Goal: Information Seeking & Learning: Learn about a topic

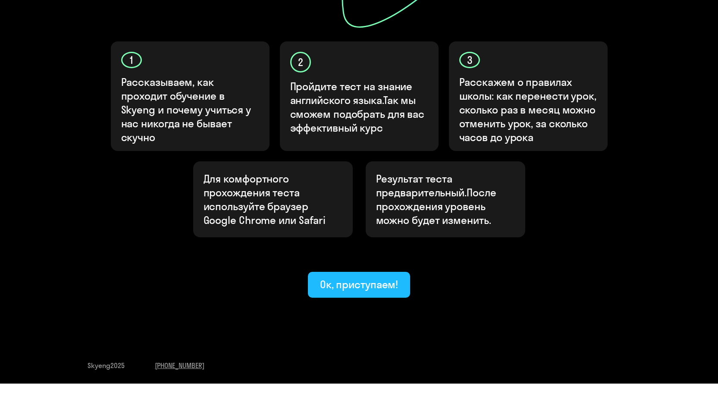
scroll to position [220, 0]
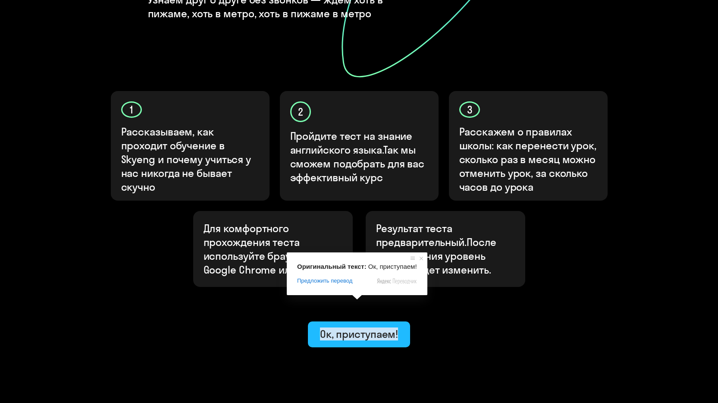
click at [356, 327] on ya-tr-span "Ок, приступаем!" at bounding box center [359, 333] width 78 height 13
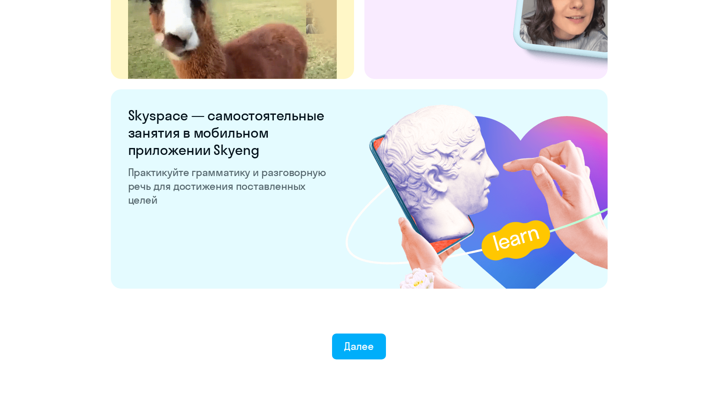
scroll to position [1617, 0]
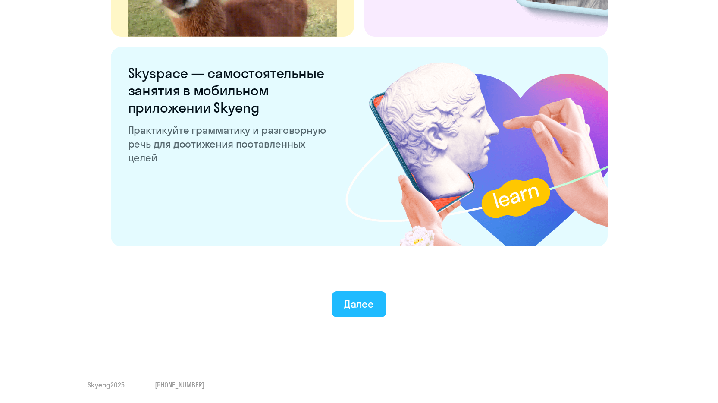
click at [352, 306] on ya-tr-span "Далее" at bounding box center [359, 303] width 30 height 13
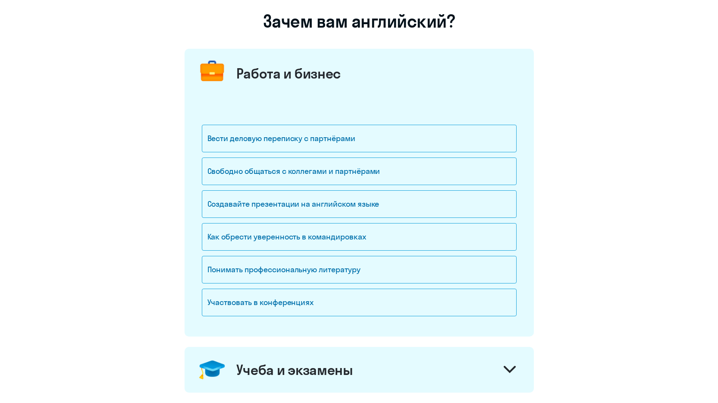
scroll to position [86, 0]
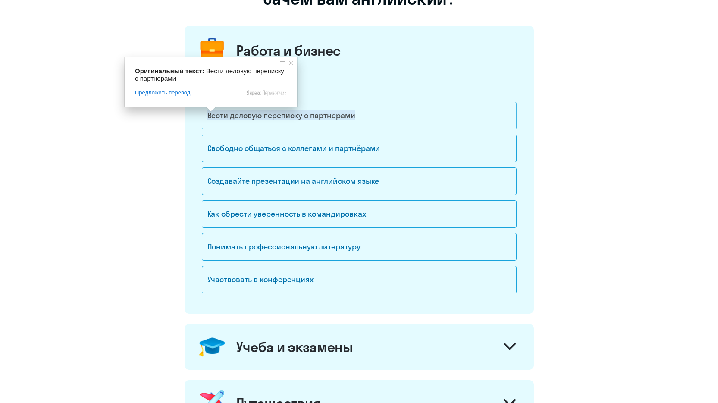
click at [294, 119] on ya-tr-span "Вести деловую переписку с партнёрами" at bounding box center [281, 115] width 148 height 10
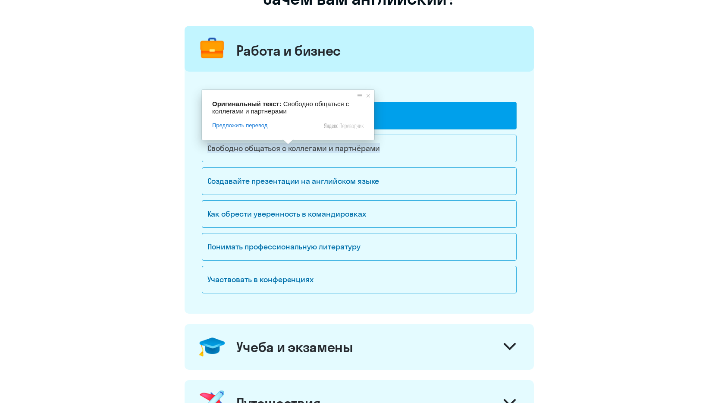
click at [289, 150] on ya-tr-span "Свободно общаться с коллегами и партнёрами" at bounding box center [293, 148] width 173 height 10
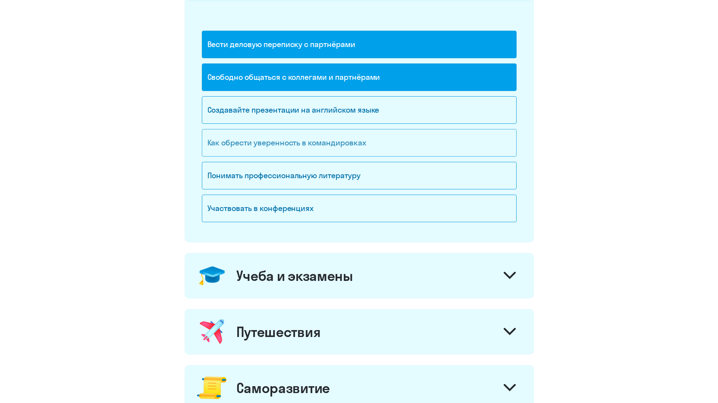
scroll to position [172, 0]
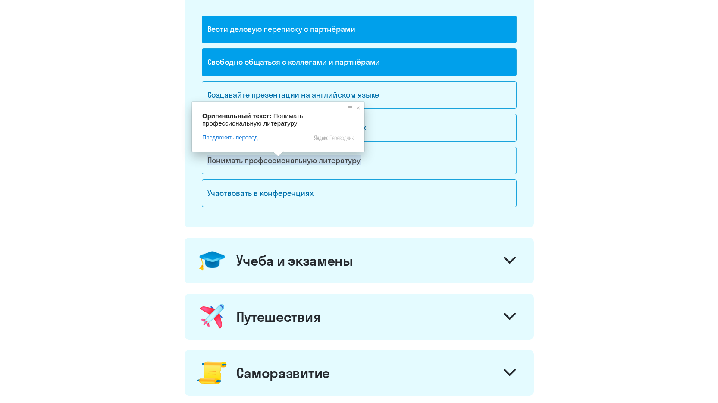
click at [279, 162] on ya-tr-span "Понимать профессиональную литературу" at bounding box center [283, 160] width 153 height 10
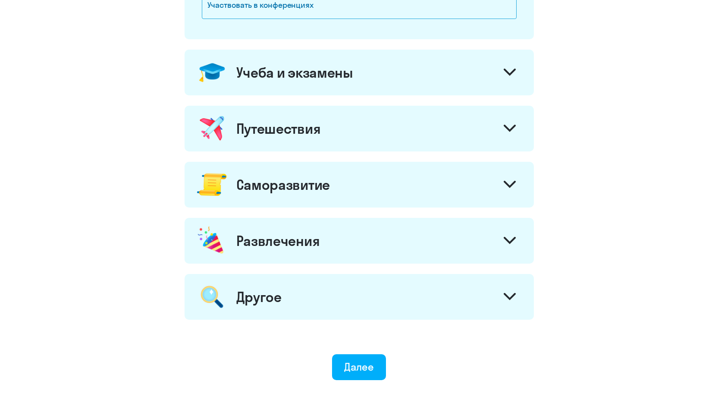
scroll to position [259, 0]
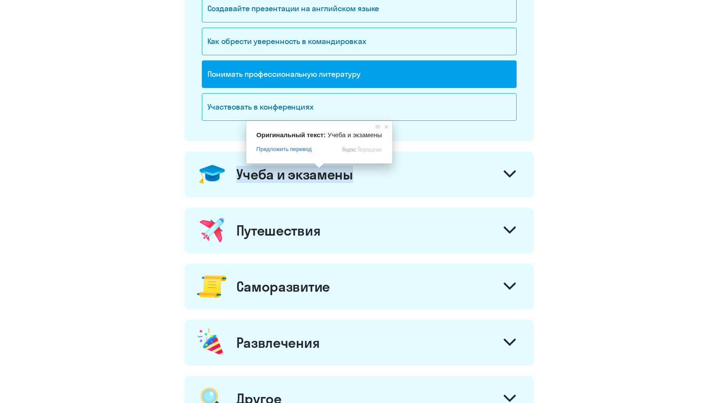
click at [326, 179] on ya-tr-span "Учеба и экзамены" at bounding box center [294, 174] width 117 height 17
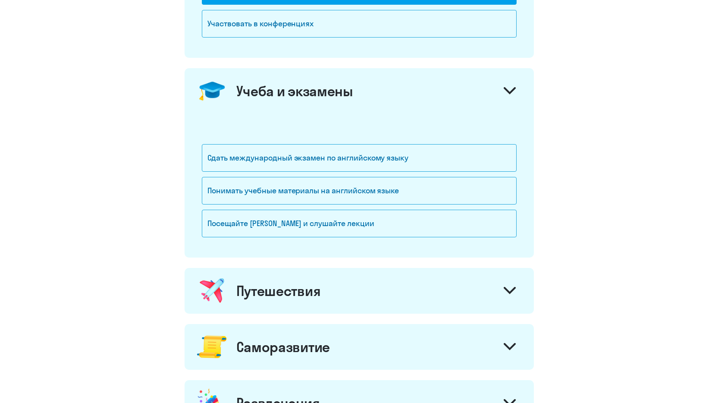
scroll to position [345, 0]
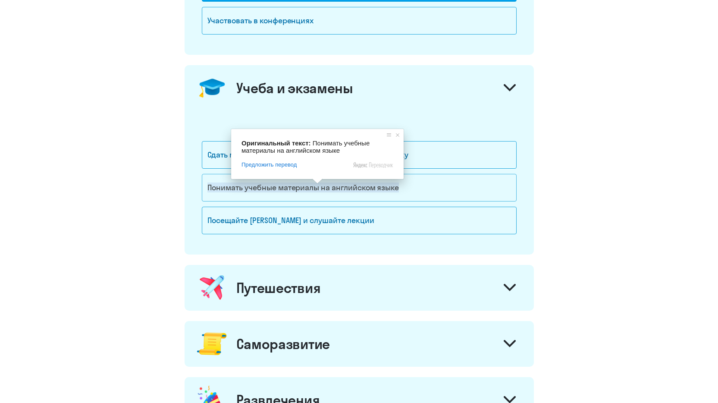
click at [305, 190] on ya-tr-span "Понимать учебные материалы на английском языке" at bounding box center [303, 187] width 192 height 10
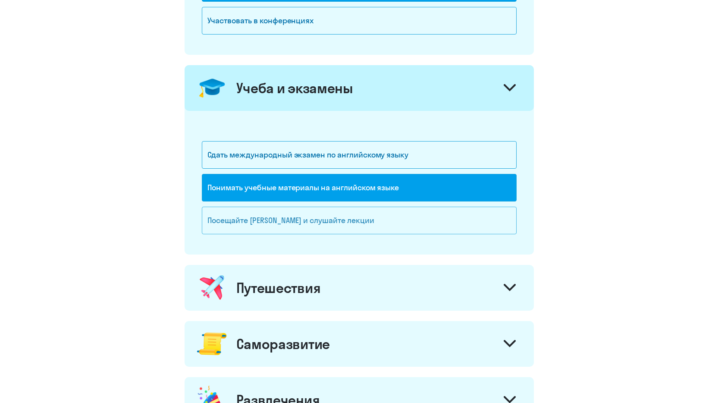
click at [298, 224] on ya-tr-span "Посещайте [PERSON_NAME] и слушайте лекции" at bounding box center [290, 220] width 167 height 10
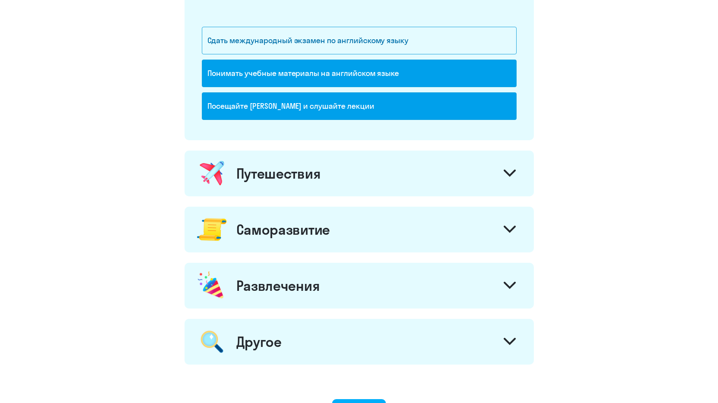
scroll to position [474, 0]
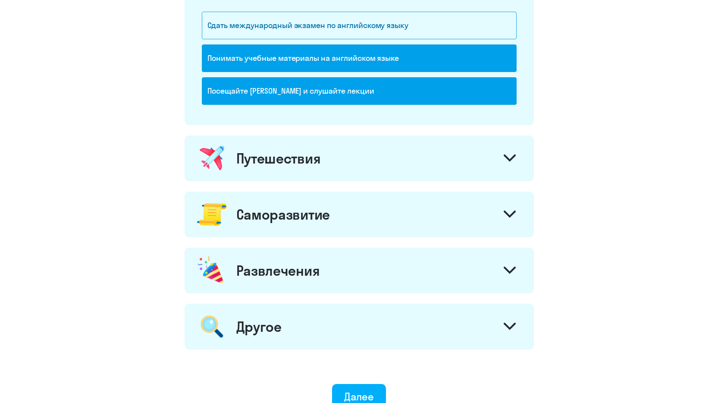
click at [295, 165] on ya-tr-span "Путешествия" at bounding box center [278, 158] width 85 height 17
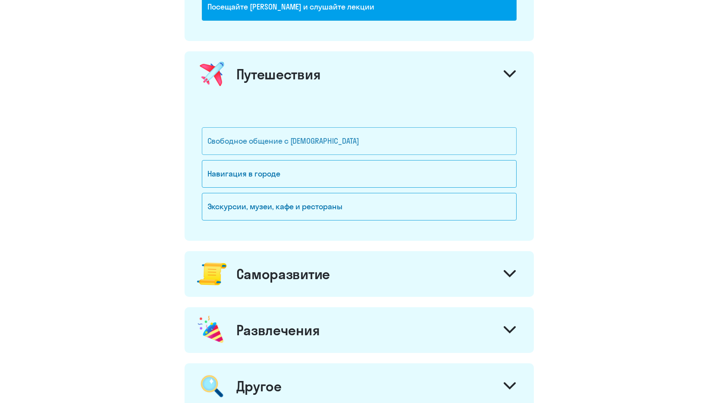
scroll to position [561, 0]
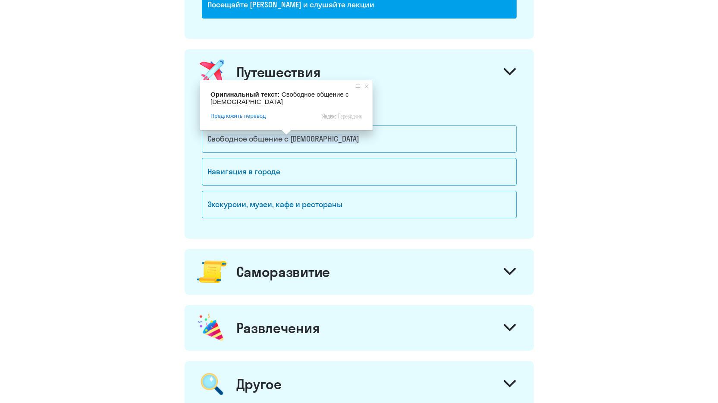
click at [286, 142] on ya-tr-span "Свободное общение с [DEMOGRAPHIC_DATA]" at bounding box center [283, 139] width 152 height 10
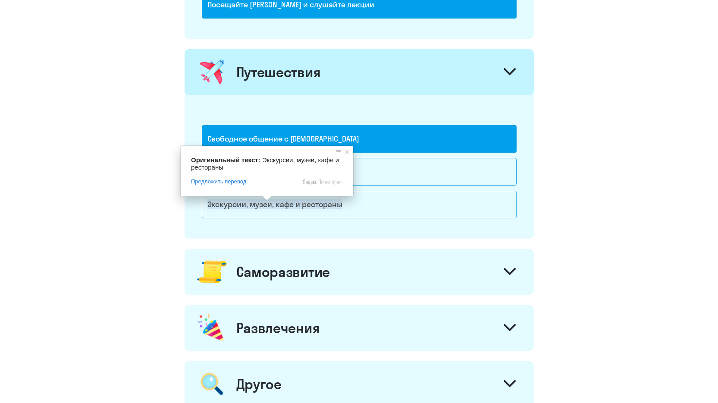
click at [266, 201] on span at bounding box center [266, 197] width 11 height 5
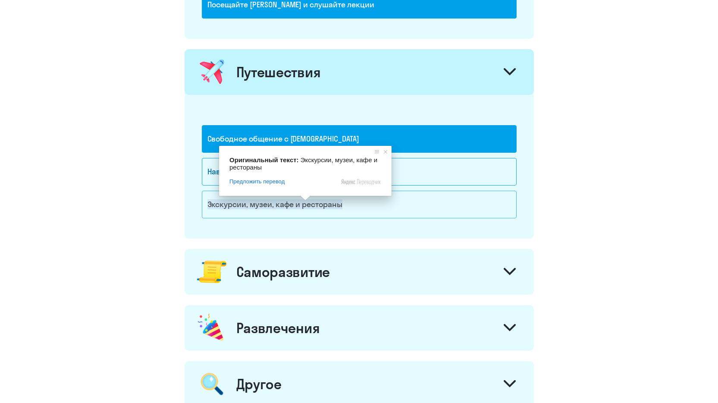
click at [288, 208] on ya-tr-span "Экскурсии, музеи, кафе и рестораны" at bounding box center [274, 204] width 135 height 10
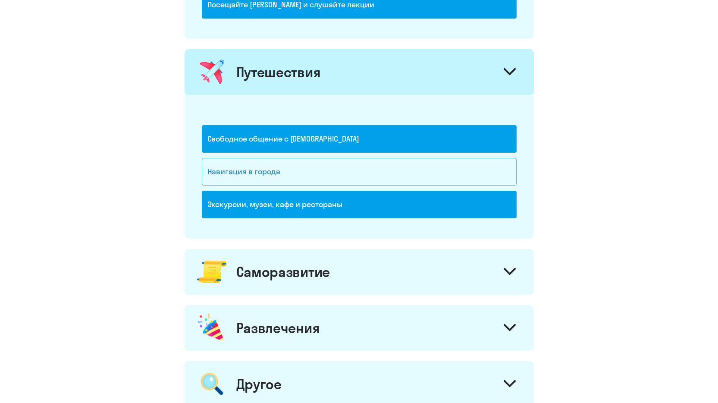
click at [286, 177] on div "Навигация в городе" at bounding box center [359, 172] width 315 height 28
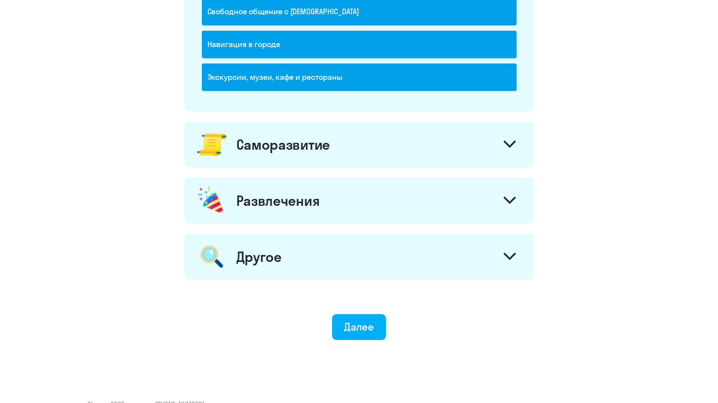
scroll to position [690, 0]
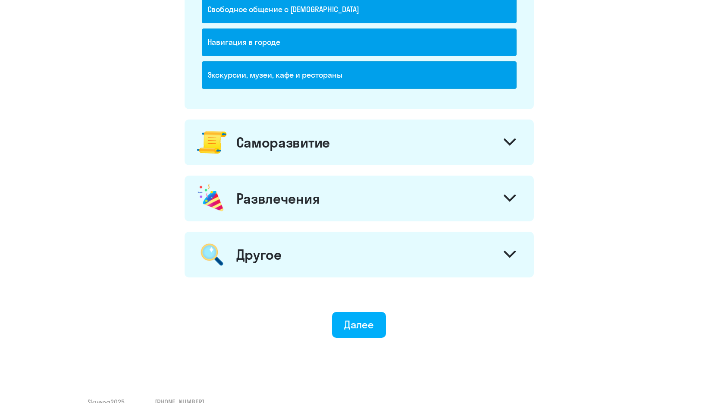
click at [308, 149] on ya-tr-span "Саморазвитие" at bounding box center [283, 142] width 94 height 17
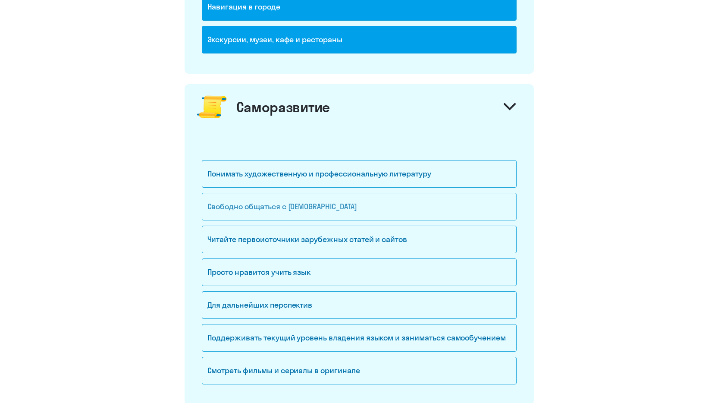
scroll to position [776, 0]
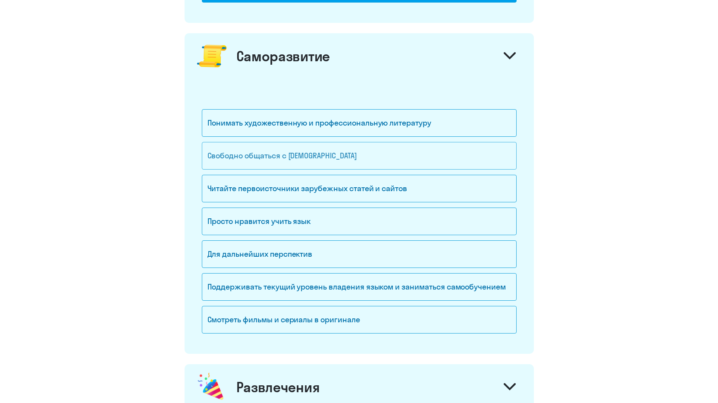
click at [282, 192] on ya-tr-span "Читайте первоисточники зарубежных статей и сайтов" at bounding box center [307, 188] width 200 height 10
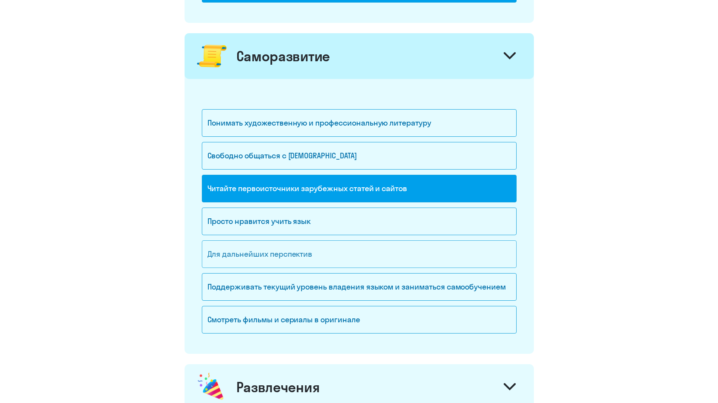
click at [305, 256] on ya-tr-span "Для дальнейших перспектив" at bounding box center [259, 254] width 105 height 10
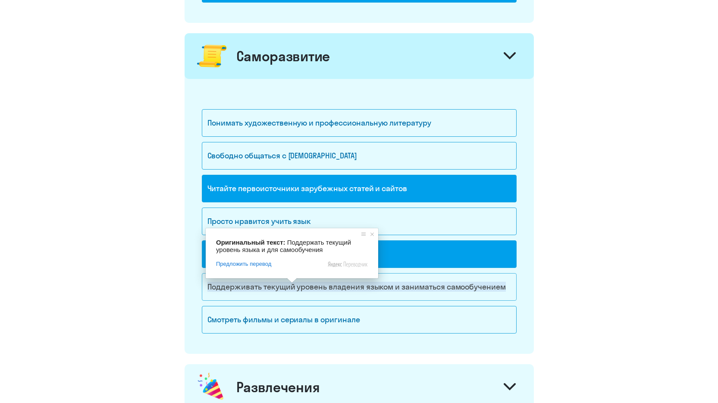
click at [288, 290] on ya-tr-span "Поддерживать текущий уровень владения языком и заниматься самообучением" at bounding box center [356, 287] width 298 height 10
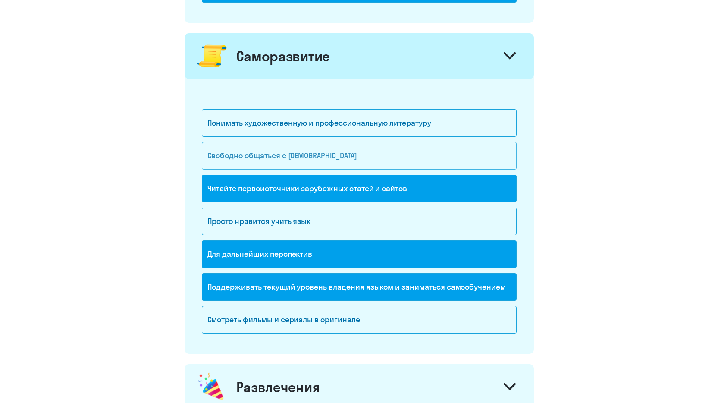
click at [288, 160] on ya-tr-span "Свободно общаться с [DEMOGRAPHIC_DATA]" at bounding box center [282, 155] width 150 height 10
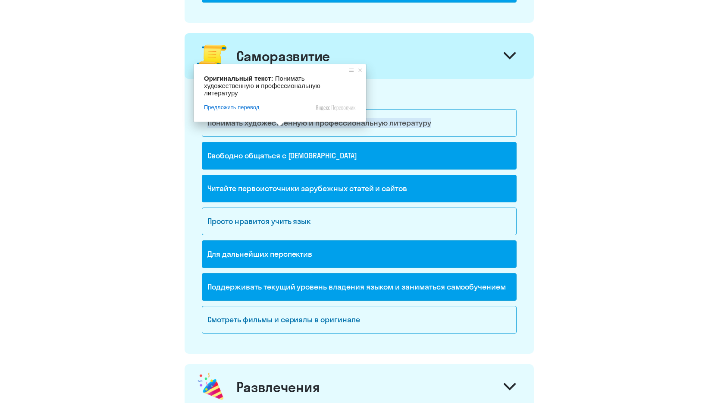
click at [276, 127] on ya-tr-span "Понимать художественную и профессиональную литературу" at bounding box center [319, 123] width 224 height 10
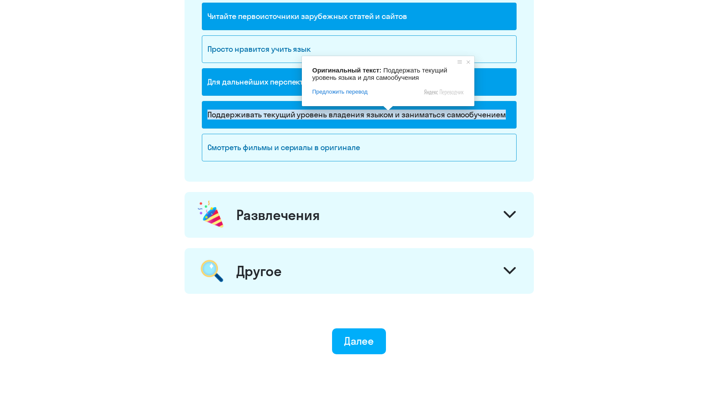
scroll to position [982, 0]
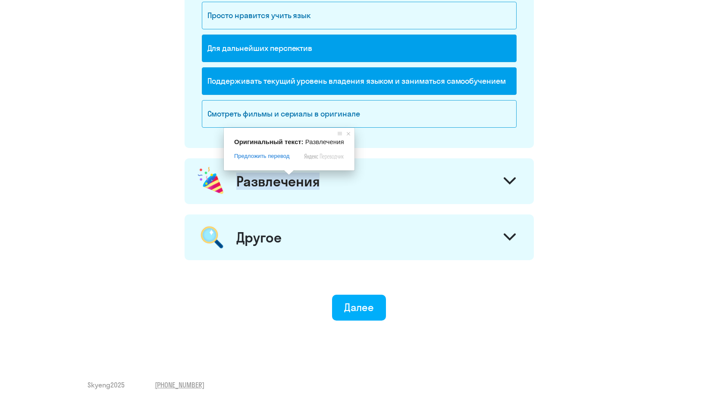
click at [288, 185] on ya-tr-span "Развлечения" at bounding box center [278, 180] width 84 height 17
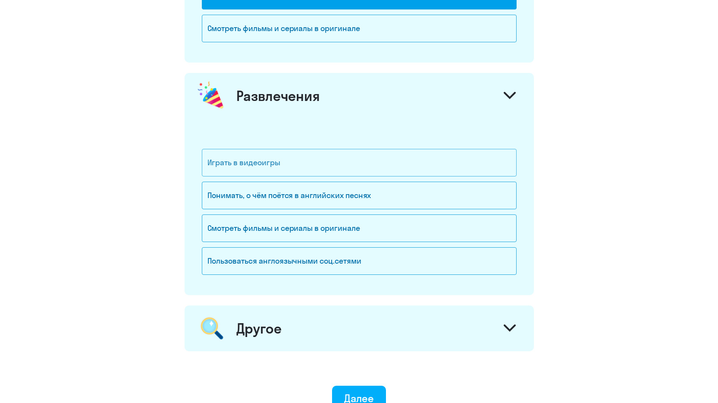
scroll to position [1068, 0]
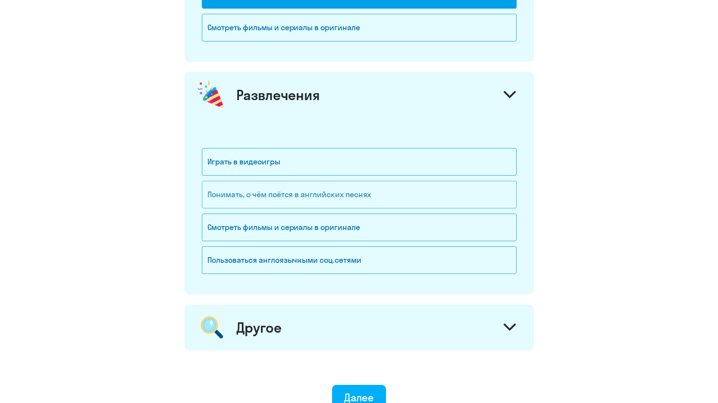
click at [264, 194] on ya-tr-span "Понимать, о чём поётся в английских песнях" at bounding box center [289, 194] width 164 height 10
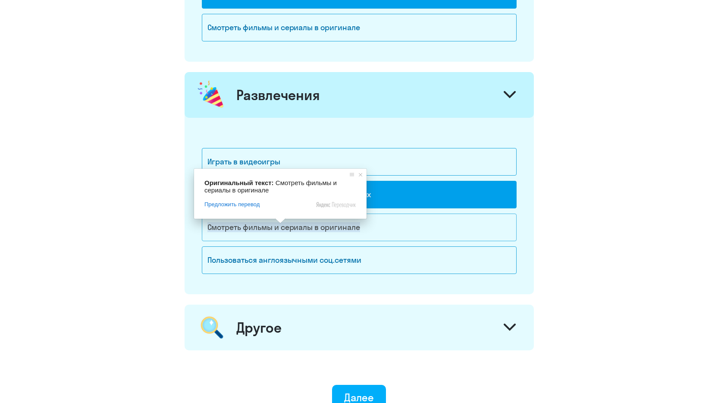
click at [273, 230] on ya-tr-span "Смотреть фильмы и сериалы в оригинале" at bounding box center [283, 227] width 153 height 10
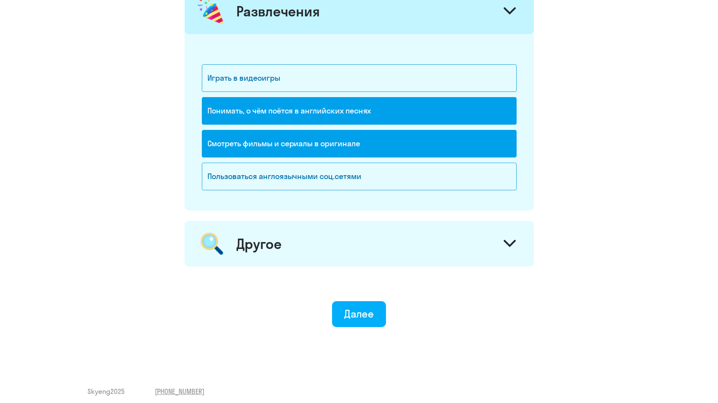
scroll to position [1154, 0]
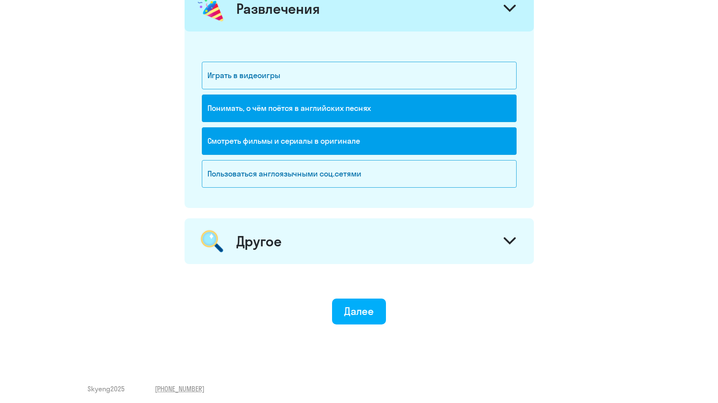
click at [510, 239] on icon at bounding box center [510, 240] width 12 height 7
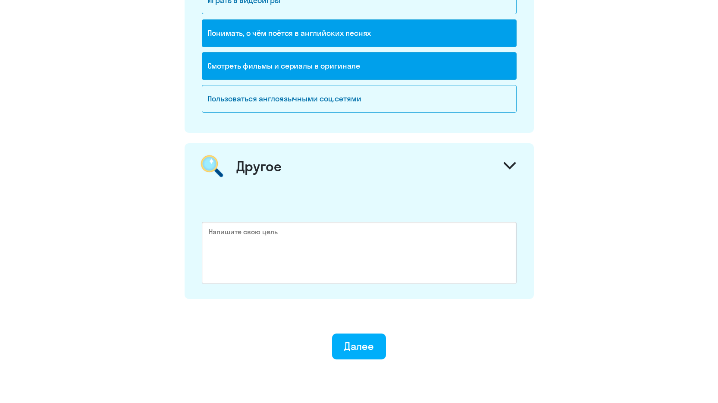
scroll to position [1241, 0]
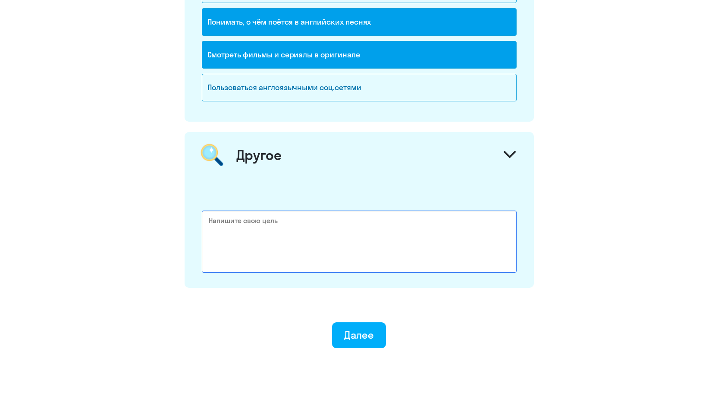
click at [221, 226] on textarea at bounding box center [359, 241] width 315 height 62
click at [214, 228] on textarea at bounding box center [359, 241] width 315 height 62
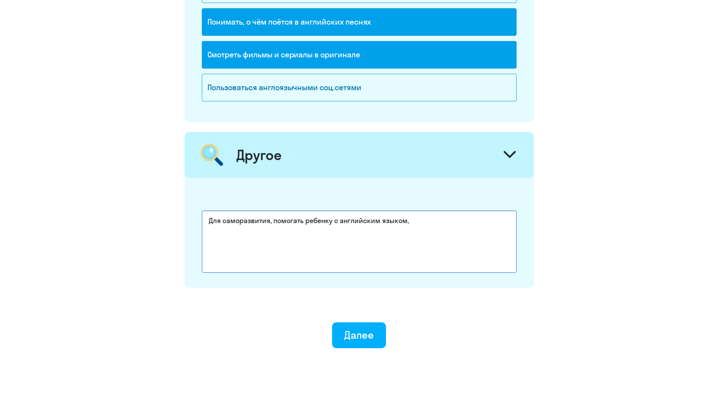
click at [423, 220] on textarea "Для саморазвития, помогать ребенку с английским языком," at bounding box center [359, 241] width 315 height 62
click at [405, 221] on textarea "Для саморазвития, помогать ребенку с английским языком" at bounding box center [359, 241] width 315 height 62
drag, startPoint x: 247, startPoint y: 233, endPoint x: 473, endPoint y: 223, distance: 226.1
click at [473, 223] on textarea "Для саморазвития, помогать ребенку с английским языком, успешно общаться с уоле…" at bounding box center [359, 241] width 315 height 62
drag, startPoint x: 472, startPoint y: 220, endPoint x: 409, endPoint y: 219, distance: 63.4
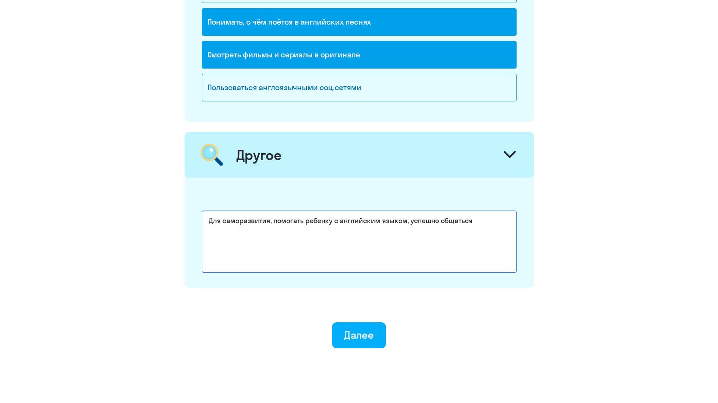
click at [409, 219] on textarea "Для саморазвития, помогать ребенку с английским языком, успешно общаться" at bounding box center [359, 241] width 315 height 62
click at [450, 224] on textarea "Для саморазвития, помогать ребенку с английским языком, успешно общаться" at bounding box center [359, 241] width 315 height 62
click at [469, 220] on textarea "Для саморазвития, помогать ребенку с английским языком, успешно общаться" at bounding box center [359, 241] width 315 height 62
click at [300, 234] on textarea "Для саморазвития, помогать ребенку с английским языком, успешно общаться синост…" at bounding box center [359, 241] width 315 height 62
drag, startPoint x: 260, startPoint y: 233, endPoint x: 208, endPoint y: 230, distance: 52.7
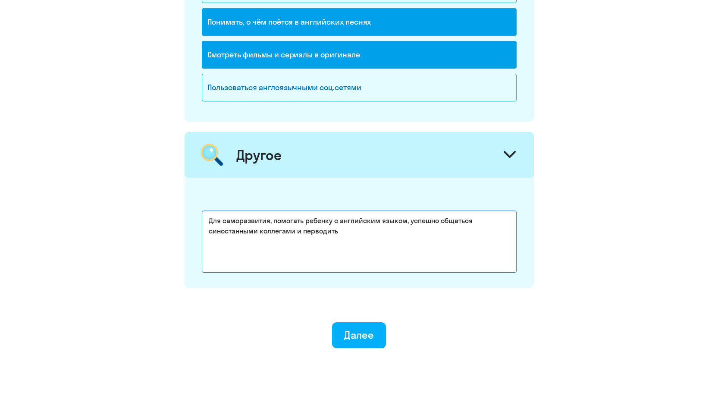
click at [208, 230] on textarea "Для саморазвития, помогать ребенку с английским языком, успешно общаться синост…" at bounding box center [359, 241] width 315 height 62
drag, startPoint x: 338, startPoint y: 233, endPoint x: 315, endPoint y: 231, distance: 23.4
click at [315, 231] on textarea "Для саморазвития, помогать ребенку с английским языком, успешно общаться с инос…" at bounding box center [359, 241] width 315 height 62
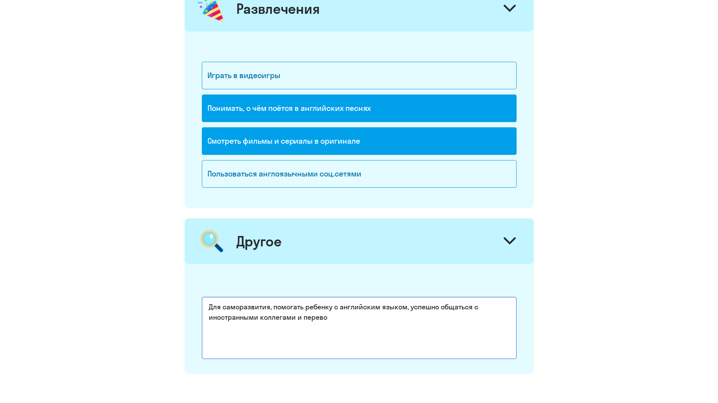
scroll to position [1197, 0]
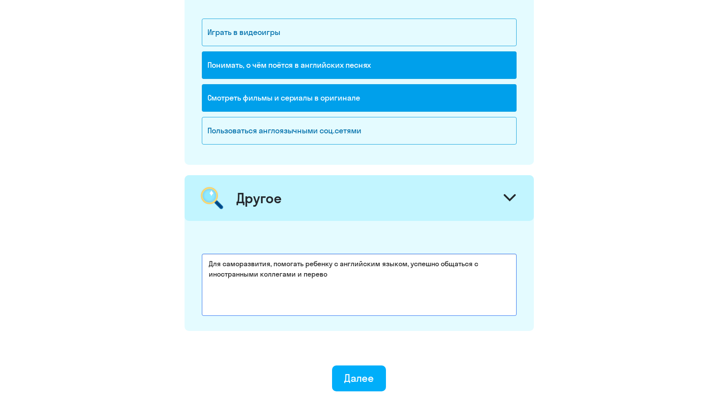
drag, startPoint x: 334, startPoint y: 275, endPoint x: 407, endPoint y: 261, distance: 74.6
click at [407, 261] on textarea "Для саморазвития, помогать ребенку с английским языком, успешно общаться с инос…" at bounding box center [359, 285] width 315 height 62
drag, startPoint x: 267, startPoint y: 264, endPoint x: 179, endPoint y: 258, distance: 88.6
click at [207, 263] on textarea "Для саморазвития, помогать ребенку с английским языком," at bounding box center [359, 285] width 315 height 62
type textarea "ко всему сказанному выше помогать ребенку с английским языком,"
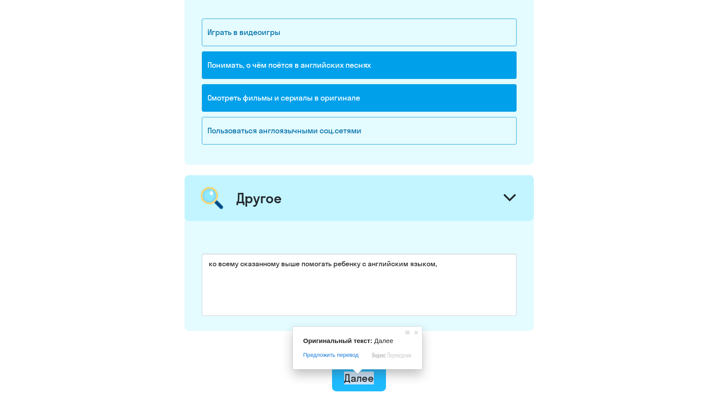
click at [357, 376] on ya-tr-span "Далее" at bounding box center [359, 377] width 30 height 13
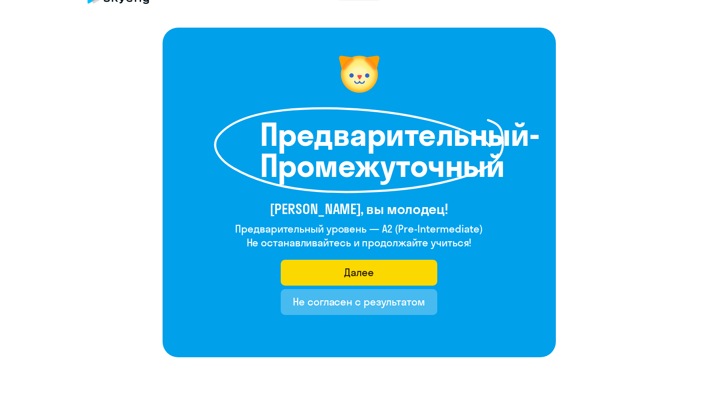
scroll to position [43, 0]
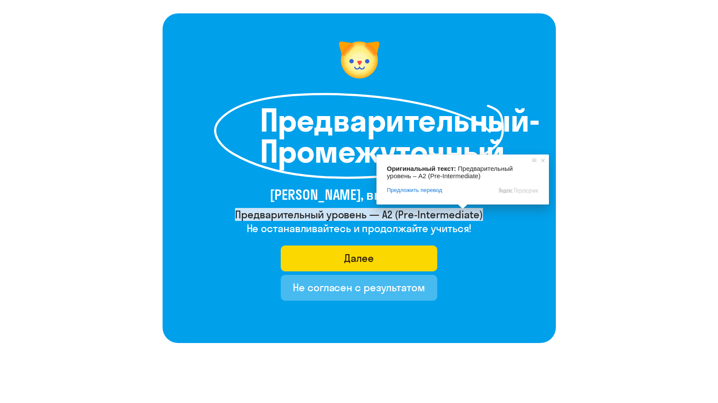
drag, startPoint x: 384, startPoint y: 215, endPoint x: 481, endPoint y: 217, distance: 97.0
click at [481, 217] on ya-tr-span "Предварительный уровень — A2 (Pre-Intermediate)" at bounding box center [359, 214] width 248 height 13
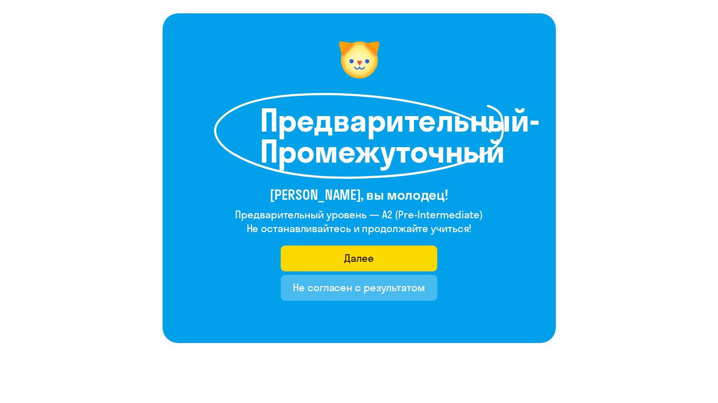
copy ya-tr-span "A2 (Pre-Intermediate)"
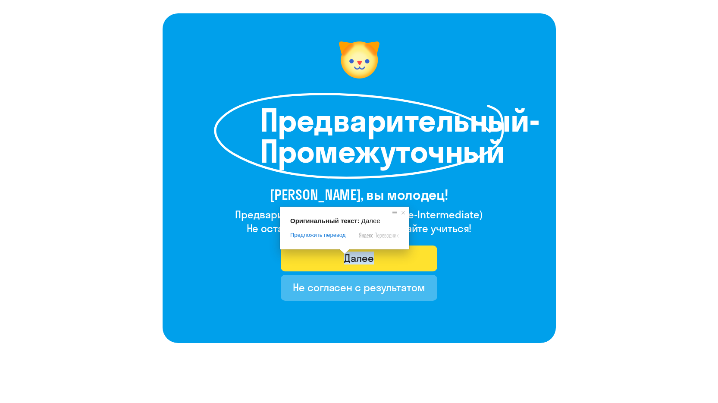
click at [355, 257] on ya-tr-span "Далее" at bounding box center [359, 257] width 30 height 13
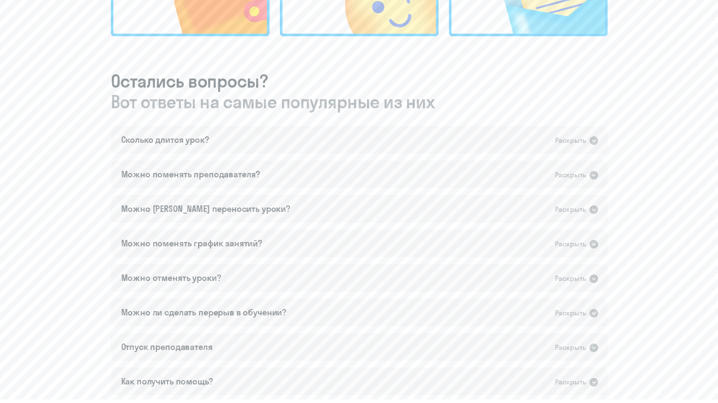
scroll to position [431, 0]
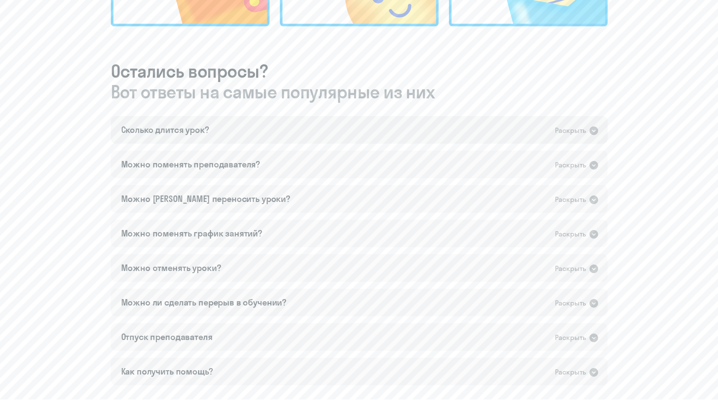
click at [591, 130] on icon at bounding box center [593, 130] width 9 height 9
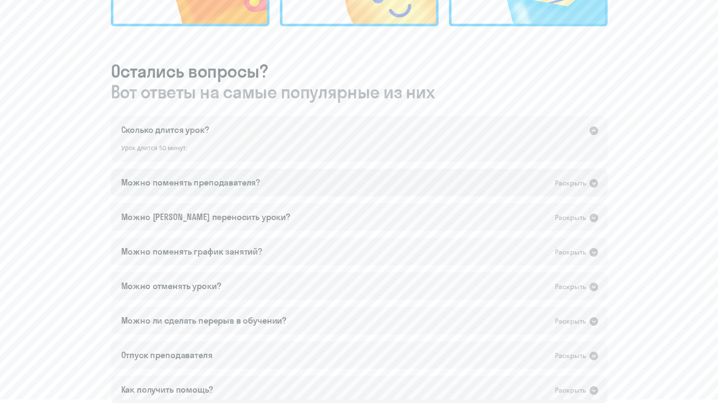
click at [597, 184] on icon at bounding box center [593, 183] width 9 height 9
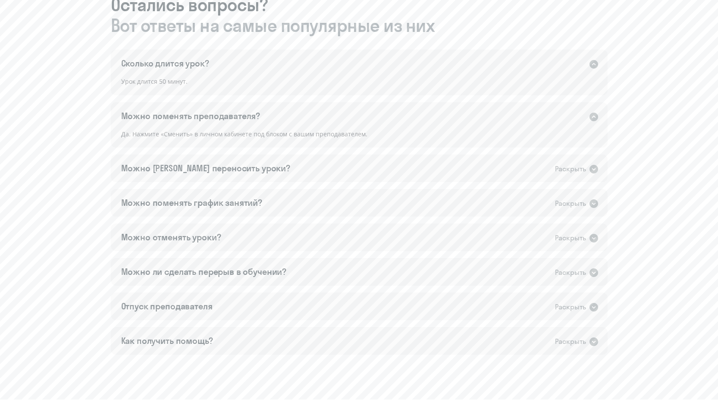
scroll to position [517, 0]
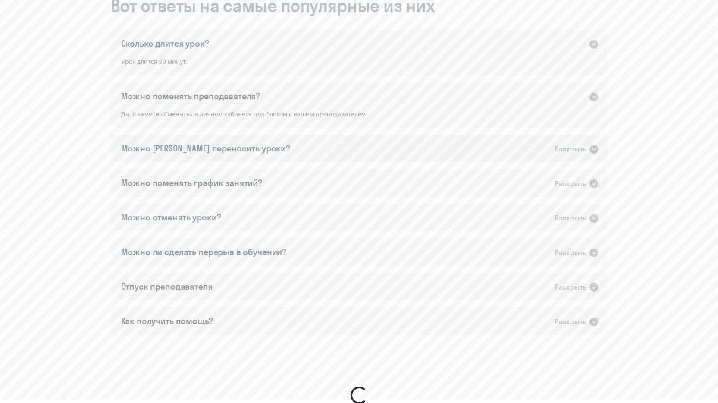
click at [595, 151] on icon at bounding box center [593, 149] width 9 height 9
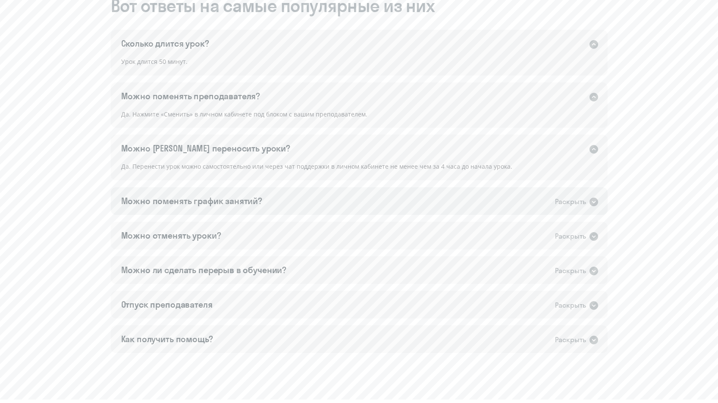
click at [598, 202] on icon at bounding box center [593, 201] width 9 height 9
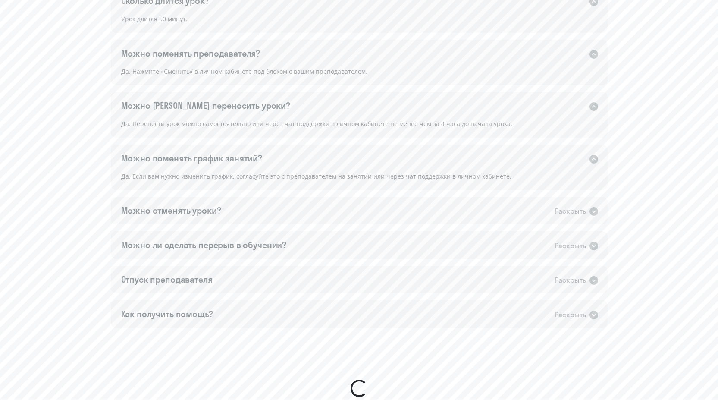
scroll to position [561, 0]
click at [595, 211] on icon at bounding box center [593, 211] width 9 height 9
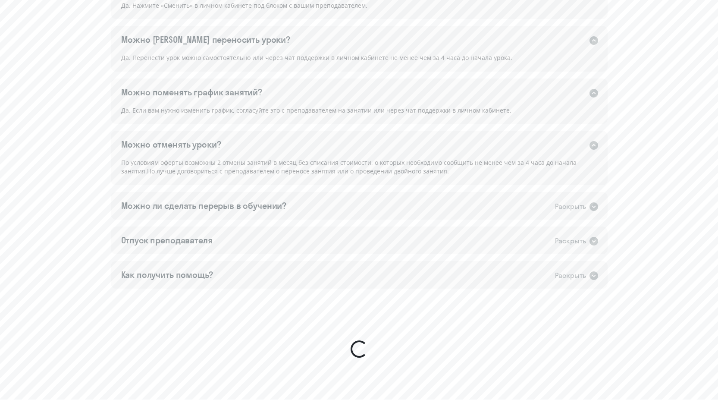
scroll to position [647, 0]
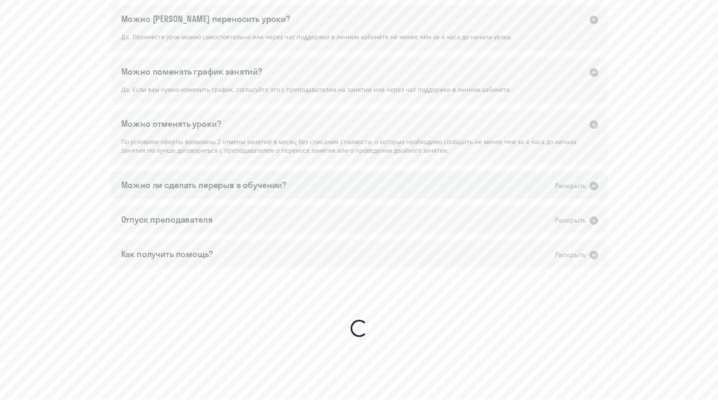
click at [593, 185] on icon at bounding box center [594, 186] width 10 height 10
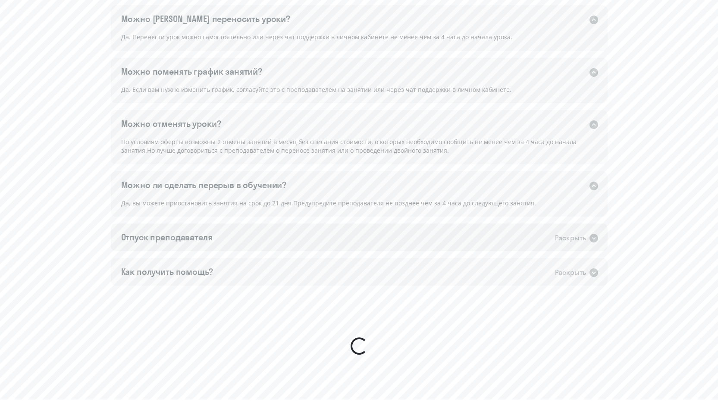
click at [593, 238] on icon at bounding box center [593, 238] width 9 height 9
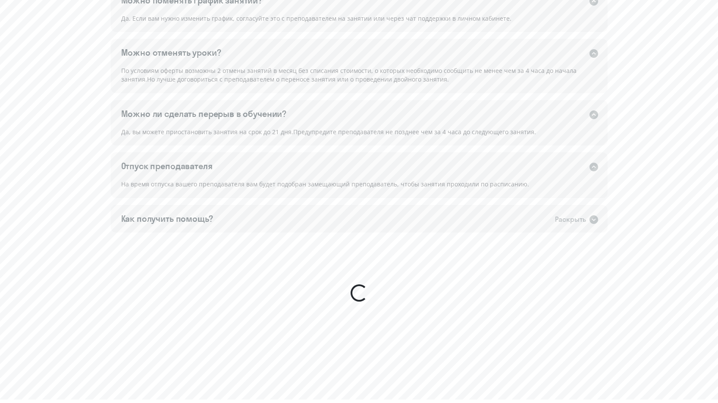
scroll to position [733, 0]
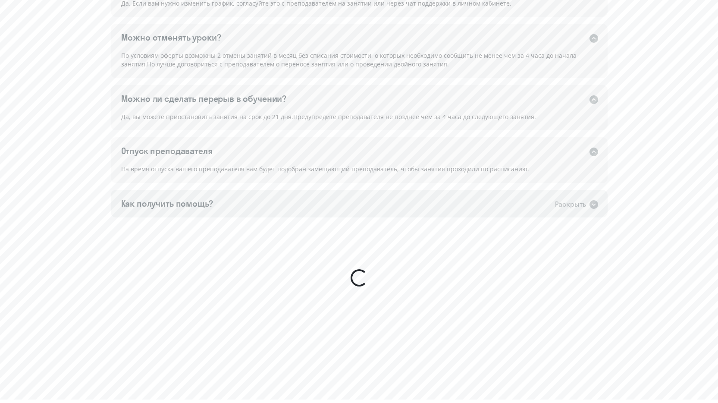
click at [592, 205] on icon at bounding box center [593, 204] width 9 height 9
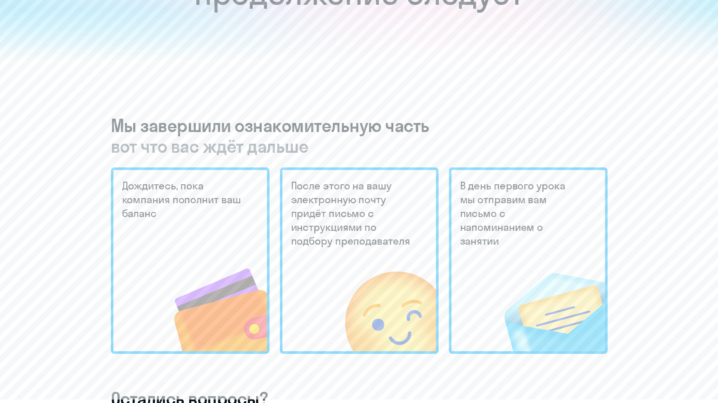
scroll to position [0, 0]
